Goal: Information Seeking & Learning: Learn about a topic

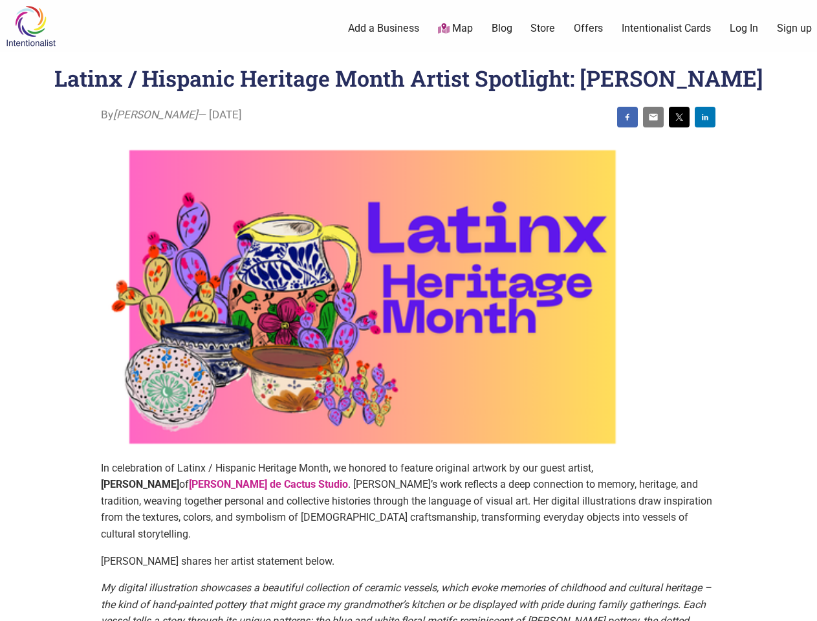
click at [408, 310] on img at bounding box center [372, 297] width 543 height 326
click at [627, 117] on img at bounding box center [627, 117] width 10 height 10
click at [653, 117] on img at bounding box center [653, 117] width 10 height 10
click at [679, 117] on img at bounding box center [679, 117] width 10 height 10
click at [705, 117] on img at bounding box center [705, 117] width 10 height 10
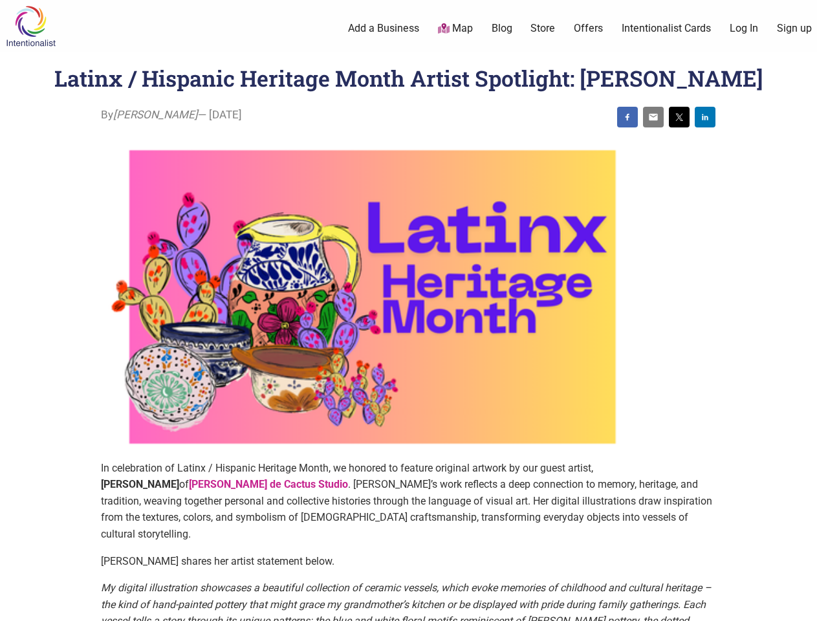
click at [802, 606] on icon at bounding box center [803, 605] width 14 height 16
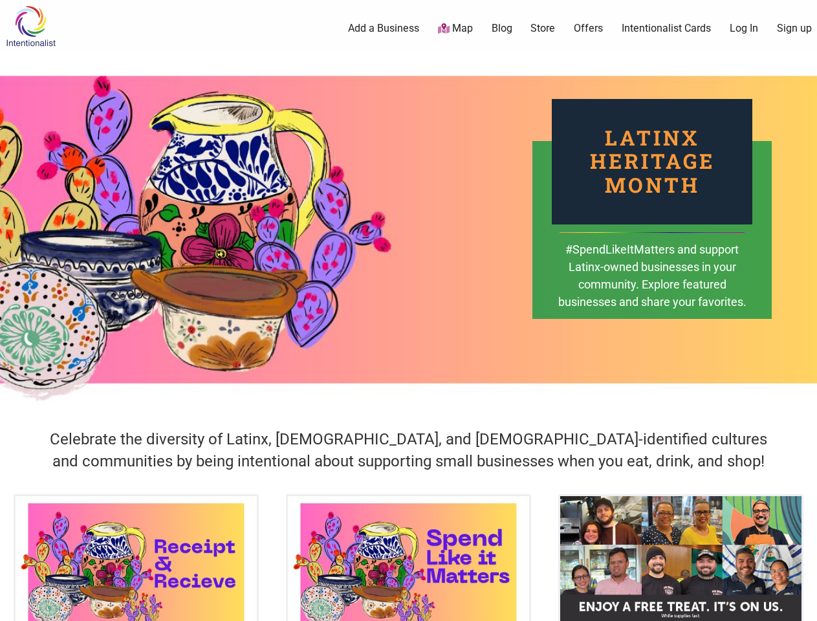
click at [408, 310] on div "Latinx Heritage Month #SpendLikeItMatters and support Latinx-owned businesses i…" at bounding box center [408, 230] width 817 height 356
click at [802, 606] on icon at bounding box center [803, 605] width 14 height 16
